Goal: Find specific page/section: Find specific page/section

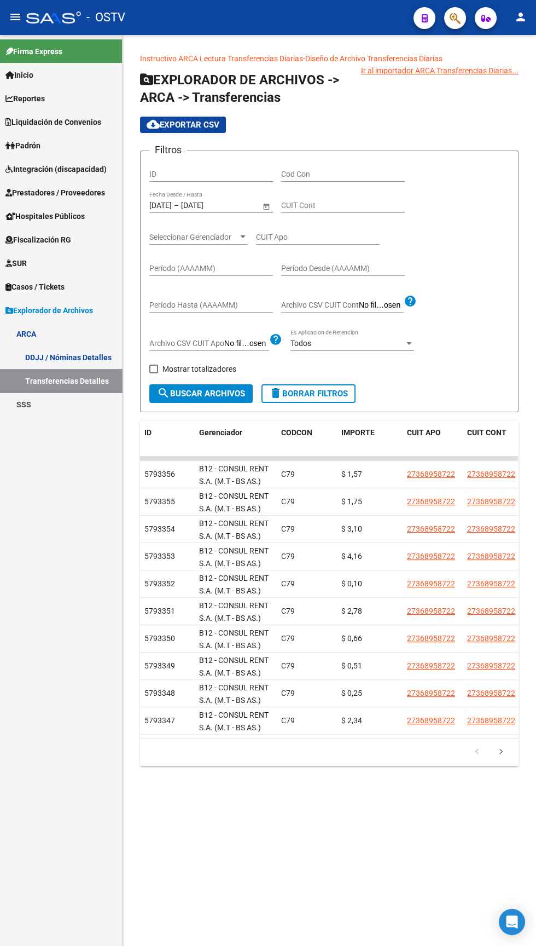
click at [153, 370] on span at bounding box center [153, 369] width 9 height 9
click at [153, 373] on input "Mostrar totalizadores" at bounding box center [153, 373] width 1 height 1
checkbox input "true"
click at [187, 399] on span "search Buscar Archivos" at bounding box center [201, 394] width 88 height 10
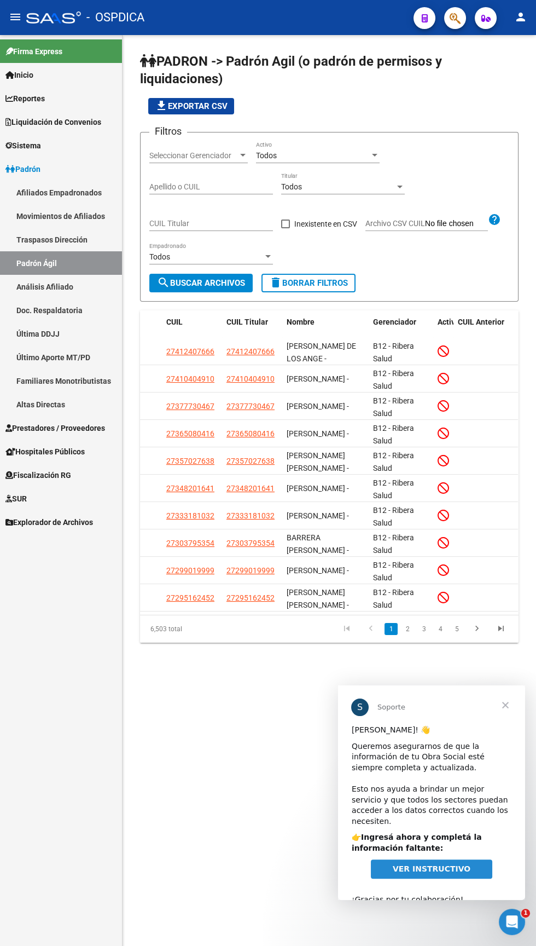
click at [33, 470] on span "Fiscalización RG" at bounding box center [38, 475] width 66 height 12
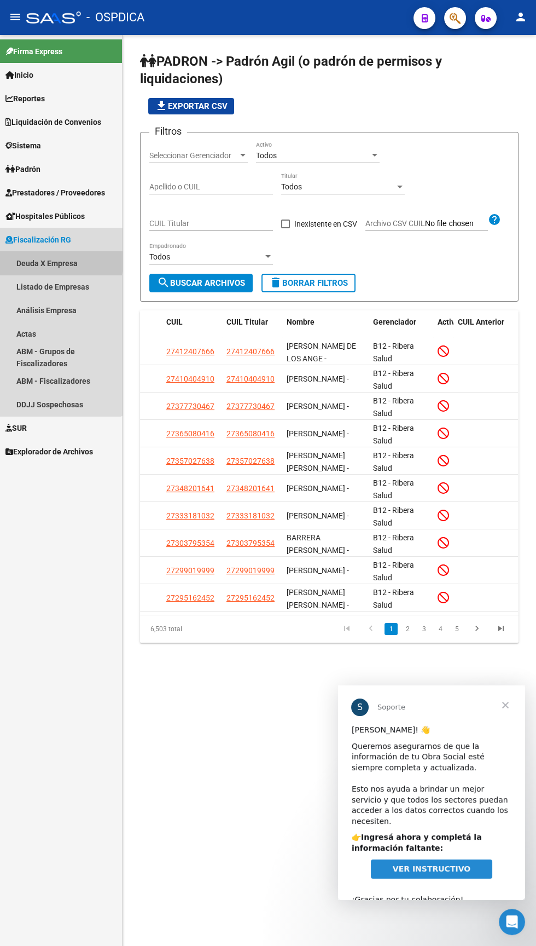
click at [30, 261] on link "Deuda X Empresa" at bounding box center [61, 263] width 122 height 24
